Goal: Task Accomplishment & Management: Use online tool/utility

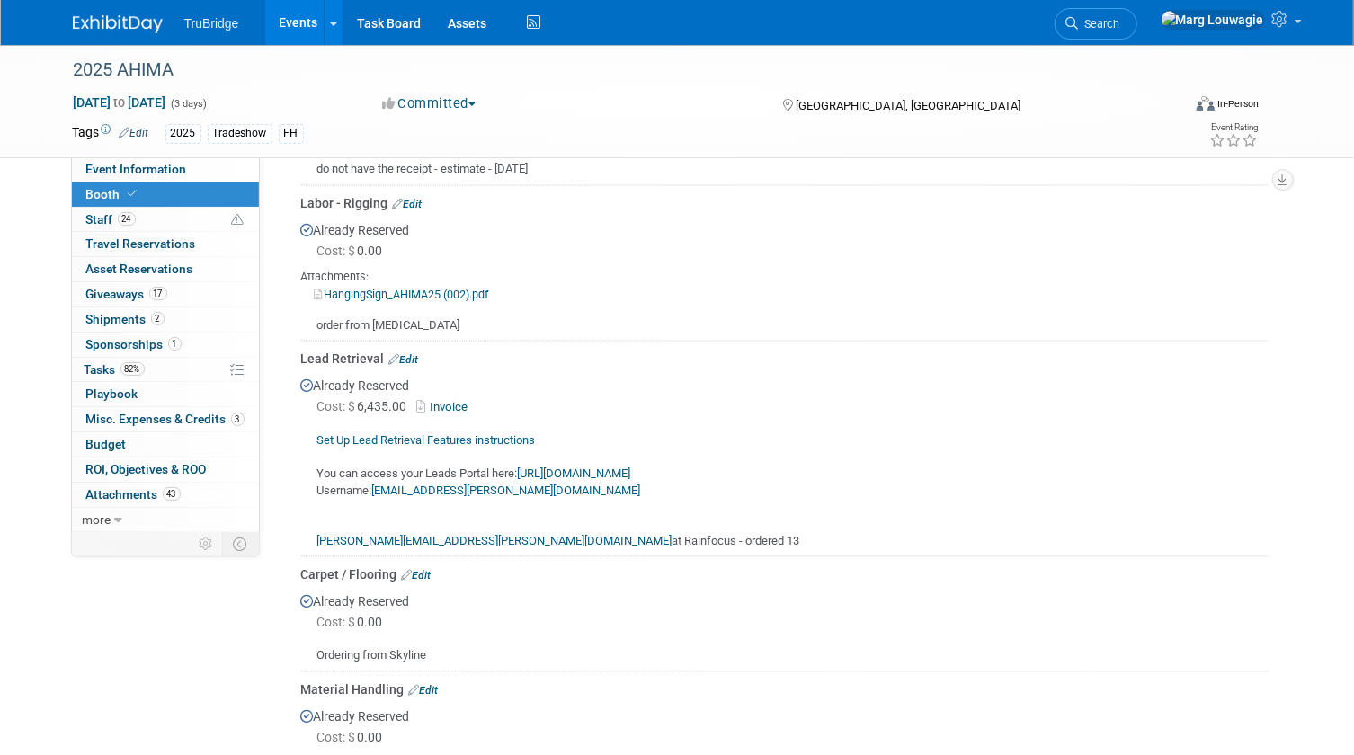
click at [631, 469] on link "[URL][DOMAIN_NAME]" at bounding box center [574, 473] width 113 height 13
click at [411, 354] on link "Edit" at bounding box center [404, 360] width 30 height 13
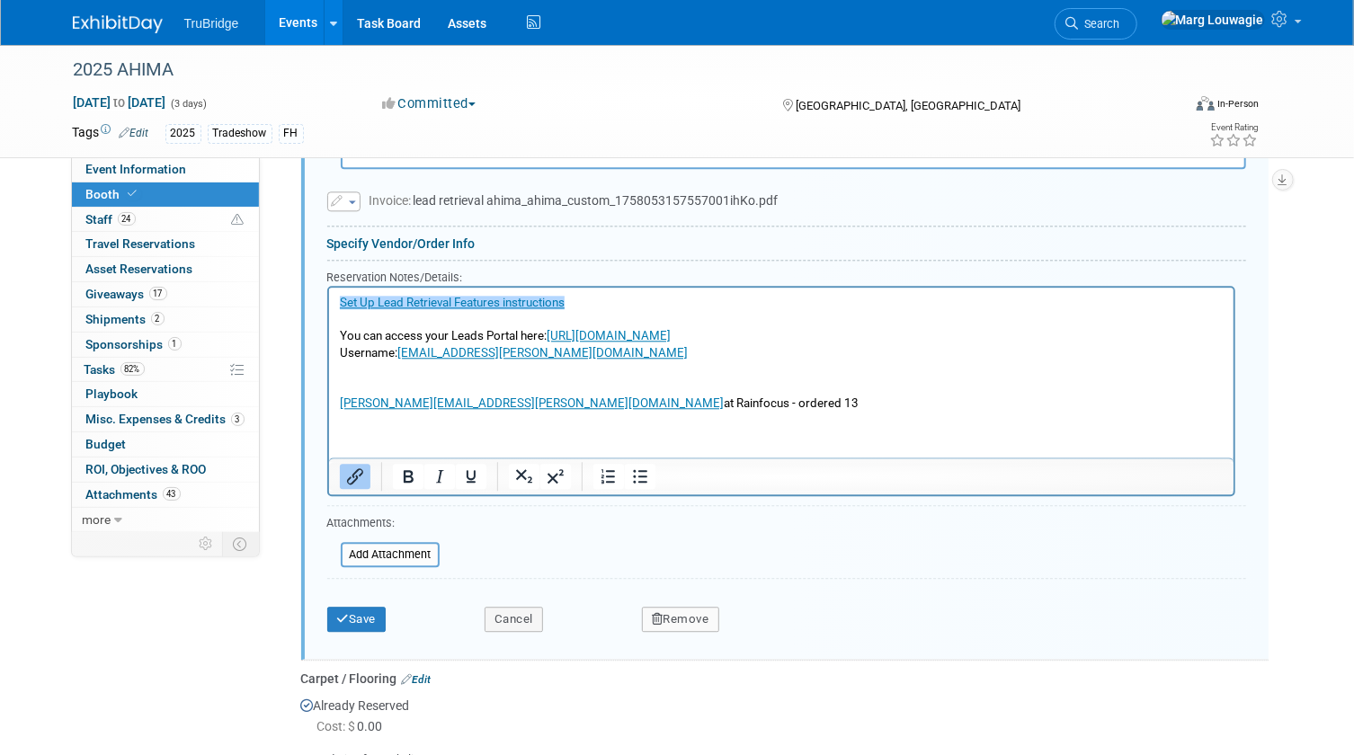
scroll to position [2256, 0]
click at [575, 353] on p "﻿Set Up Lead Retrieval Features instructions You can access your Leads Portal h…" at bounding box center [781, 353] width 884 height 118
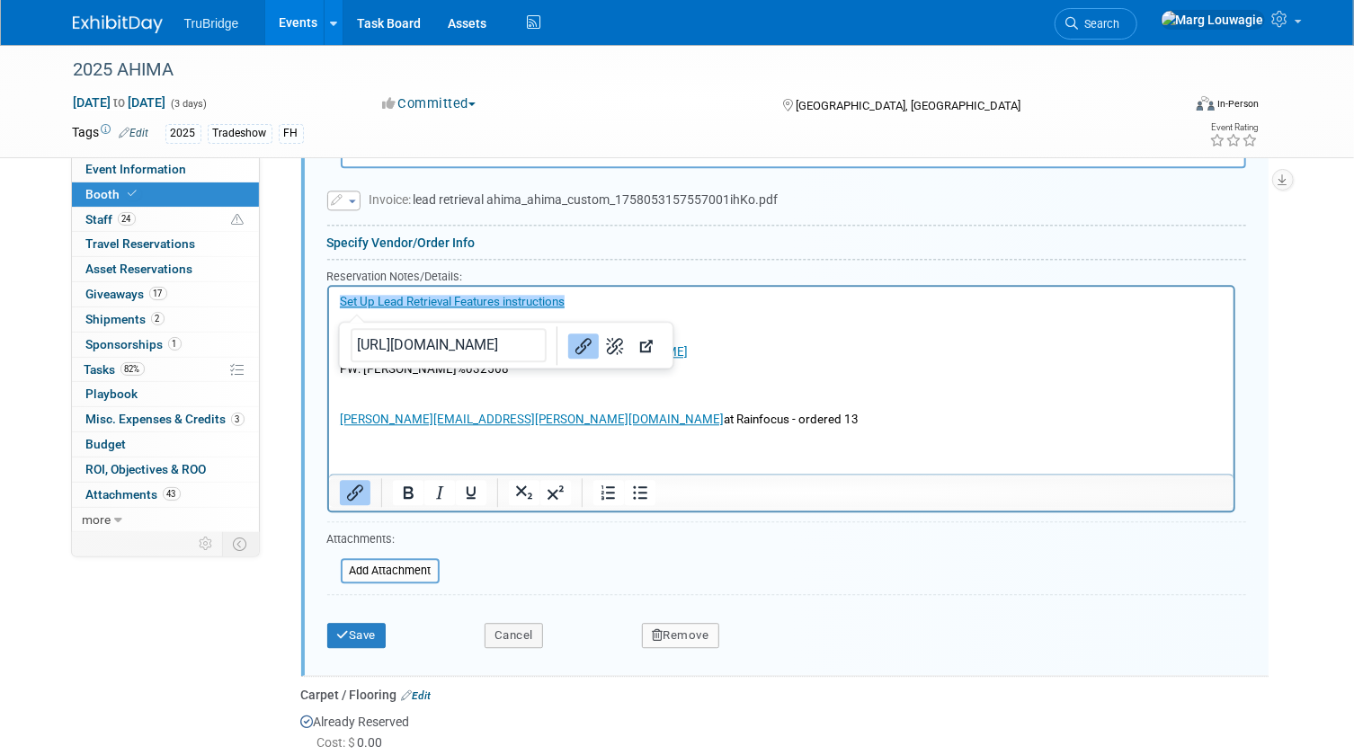
click at [803, 391] on p "PW: [PERSON_NAME]%032568 [PERSON_NAME][EMAIL_ADDRESS][PERSON_NAME][DOMAIN_NAME]…" at bounding box center [781, 394] width 884 height 67
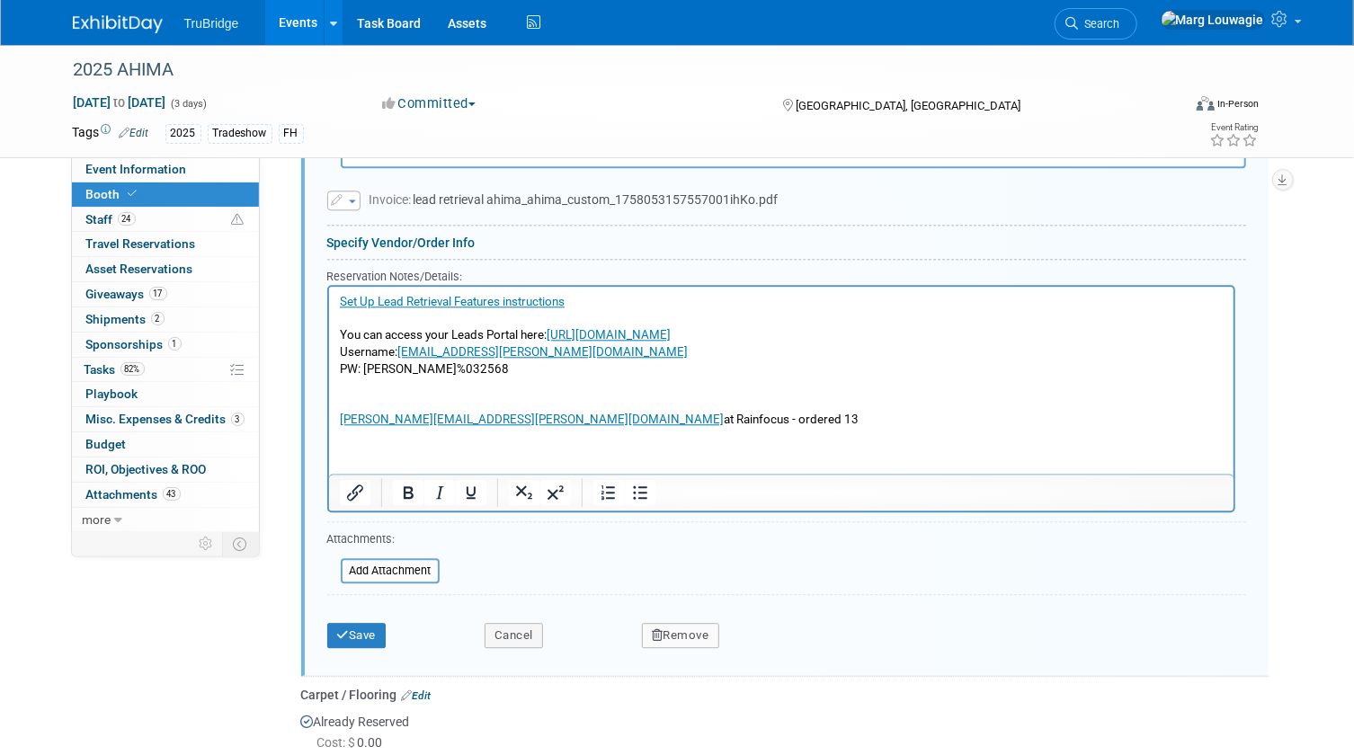
click at [338, 331] on body "﻿Set Up Lead Retrieval Features instructions You can access your Leads Portal h…" at bounding box center [780, 361] width 885 height 135
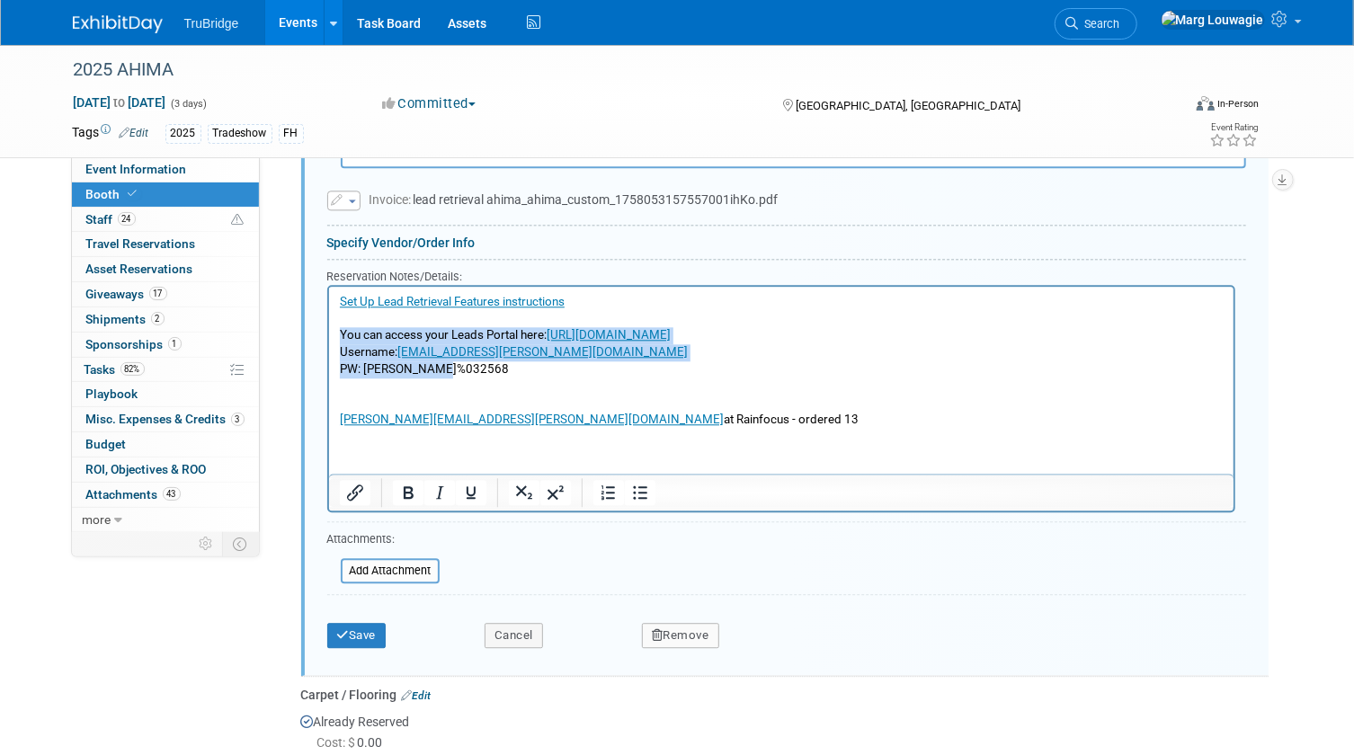
drag, startPoint x: 361, startPoint y: 331, endPoint x: 514, endPoint y: 367, distance: 157.0
click at [514, 367] on body "Set Up Lead Retrieval Features instructions You can access your Leads Portal he…" at bounding box center [780, 361] width 885 height 135
copy body "You can access your Leads Portal here: [URL][DOMAIN_NAME] Username: [EMAIL_ADDR…"
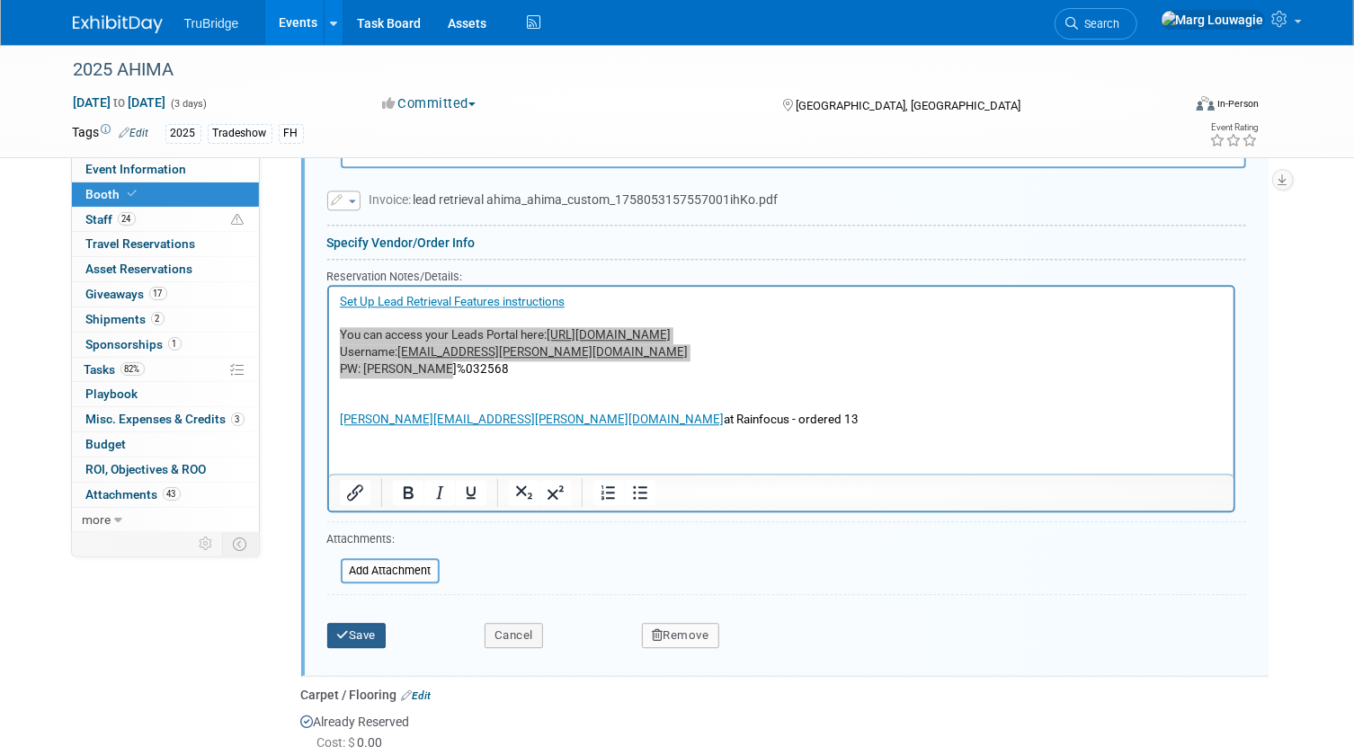
click at [374, 629] on button "Save" at bounding box center [356, 635] width 59 height 25
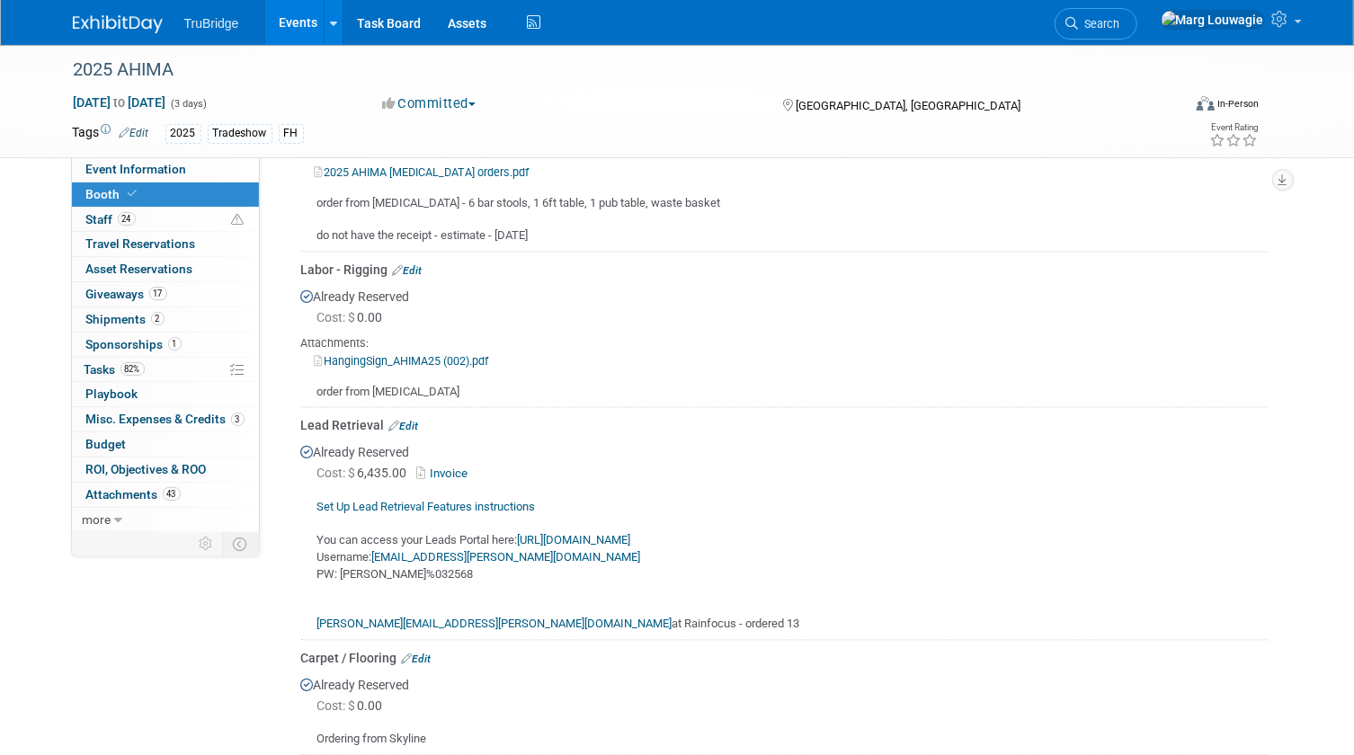
scroll to position [1357, 0]
